Goal: Transaction & Acquisition: Purchase product/service

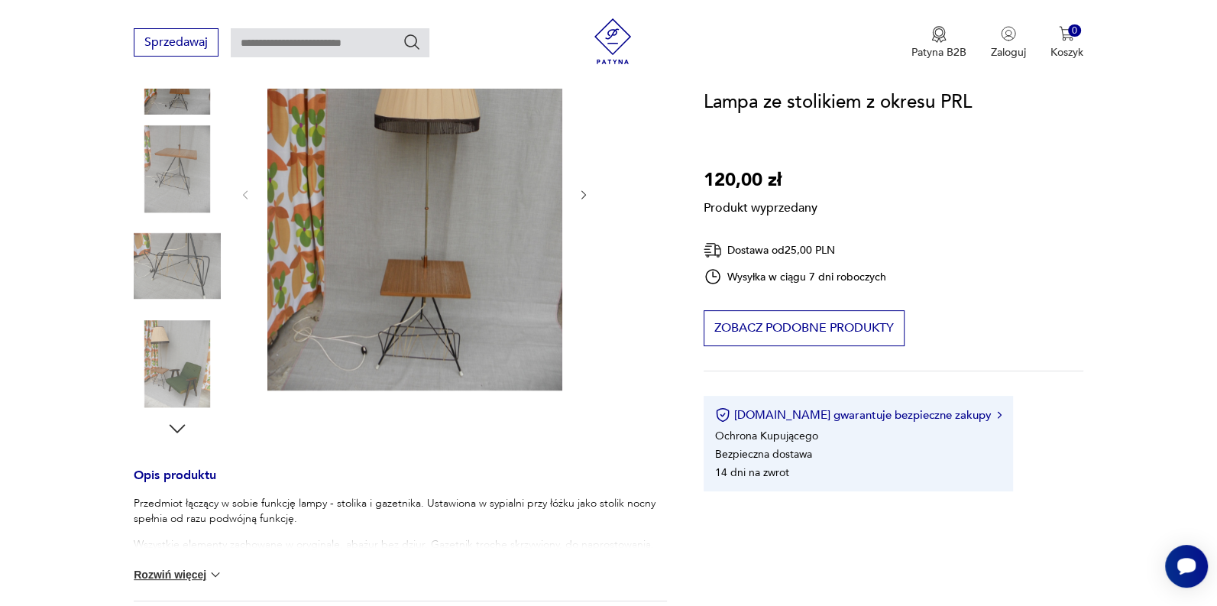
scroll to position [229, 0]
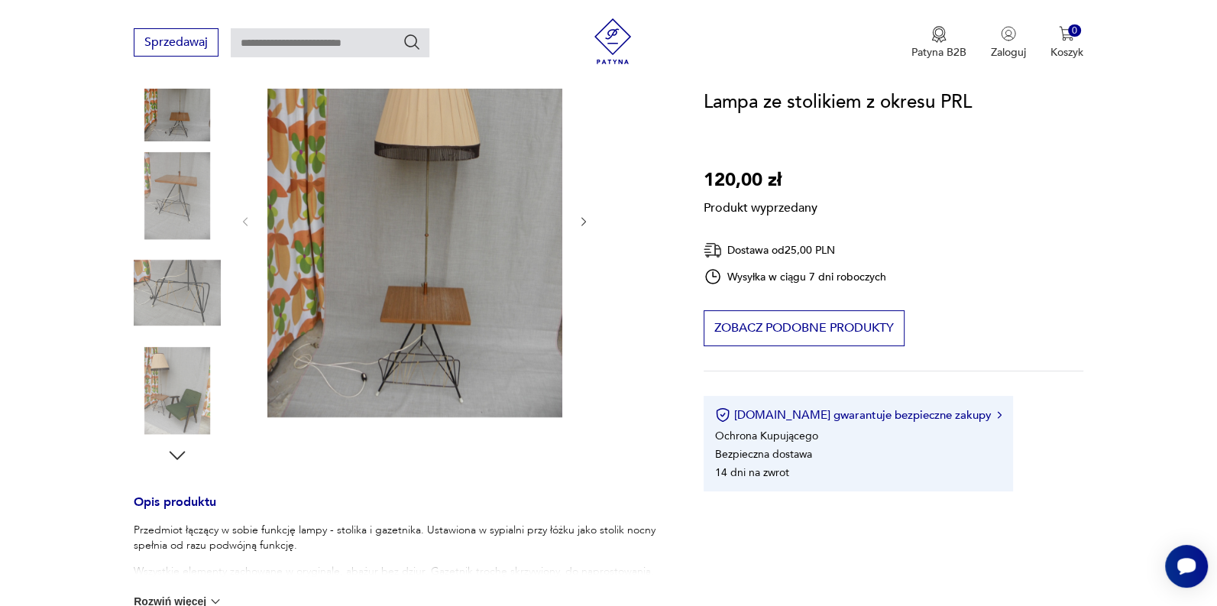
click at [433, 352] on div "Produkt wyprzedany Opis produktu Przedmiot łączący w sobie funkcję lampy - stol…" at bounding box center [400, 414] width 533 height 780
click at [179, 290] on div "Produkt wyprzedany Opis produktu Przedmiot łączący w sobie funkcję lampy - stol…" at bounding box center [400, 414] width 533 height 780
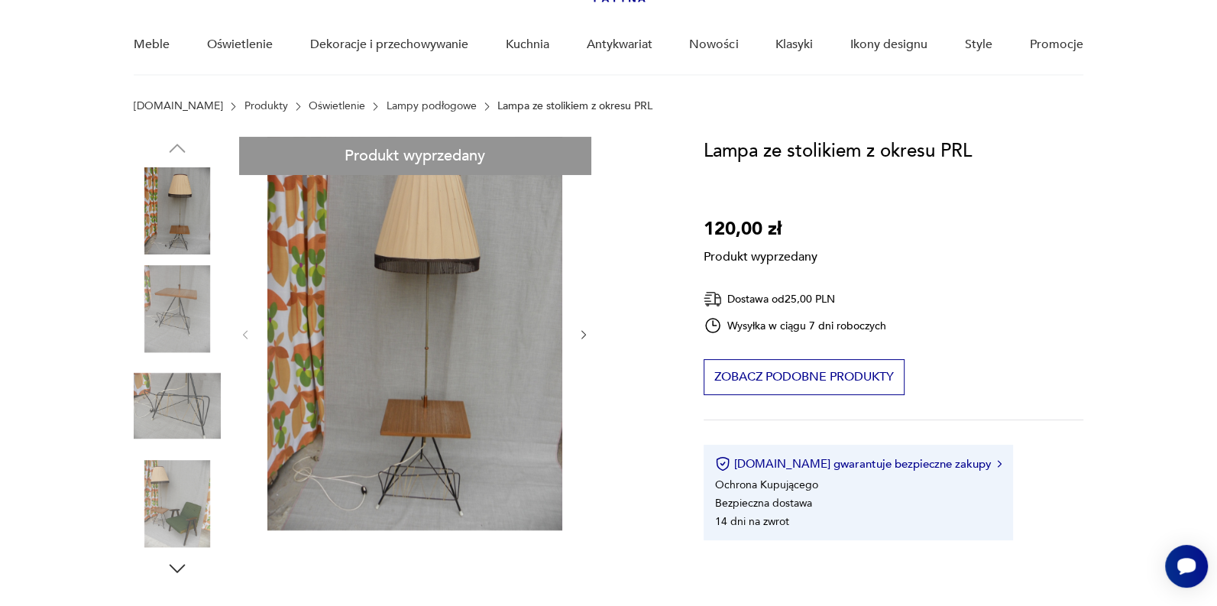
scroll to position [76, 0]
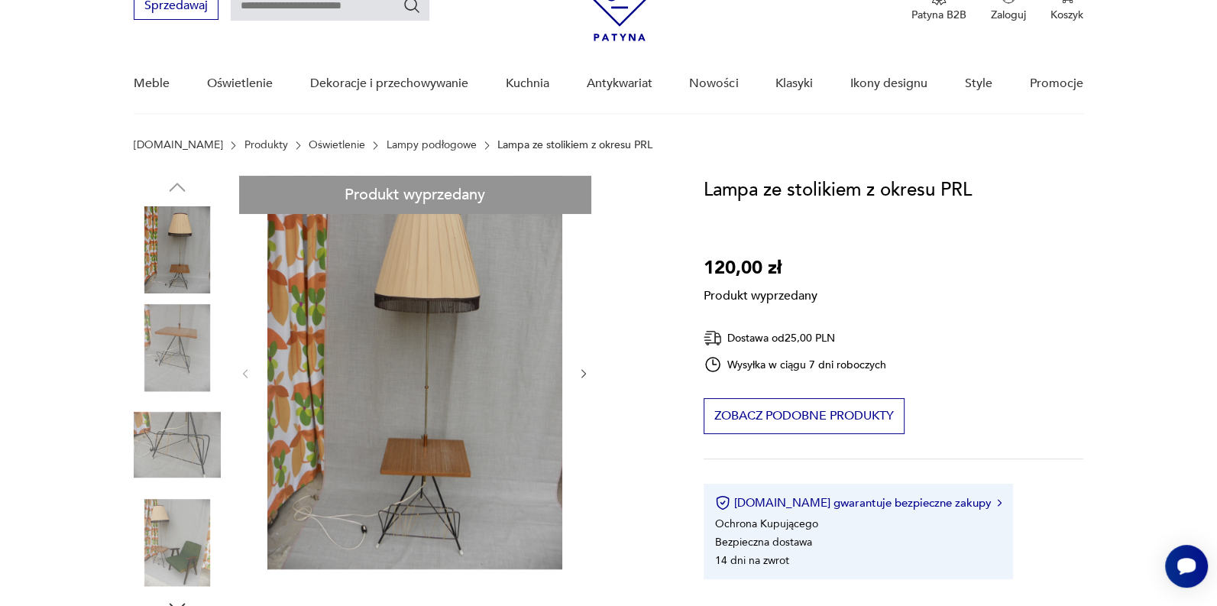
click at [167, 376] on div "Produkt wyprzedany Opis produktu Przedmiot łączący w sobie funkcję lampy - stol…" at bounding box center [400, 566] width 533 height 780
click at [202, 221] on div "Produkt wyprzedany Opis produktu Przedmiot łączący w sobie funkcję lampy - stol…" at bounding box center [400, 566] width 533 height 780
click at [177, 358] on div "Produkt wyprzedany Opis produktu Przedmiot łączący w sobie funkcję lampy - stol…" at bounding box center [400, 566] width 533 height 780
click at [587, 375] on div "Produkt wyprzedany Opis produktu Przedmiot łączący w sobie funkcję lampy - stol…" at bounding box center [400, 566] width 533 height 780
drag, startPoint x: 332, startPoint y: 196, endPoint x: 559, endPoint y: 196, distance: 227.0
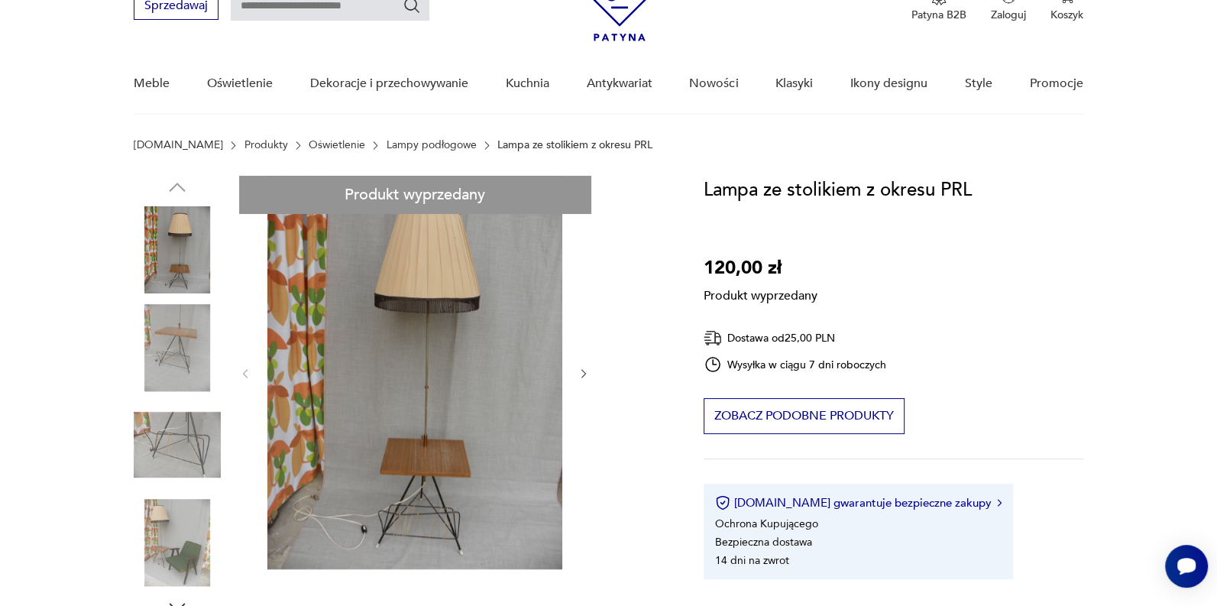
click at [559, 196] on div "Produkt wyprzedany Opis produktu Przedmiot łączący w sobie funkcję lampy - stol…" at bounding box center [400, 566] width 533 height 780
click at [606, 307] on div "Produkt wyprzedany Opis produktu Przedmiot łączący w sobie funkcję lampy - stol…" at bounding box center [400, 566] width 533 height 780
